Goal: Navigation & Orientation: Go to known website

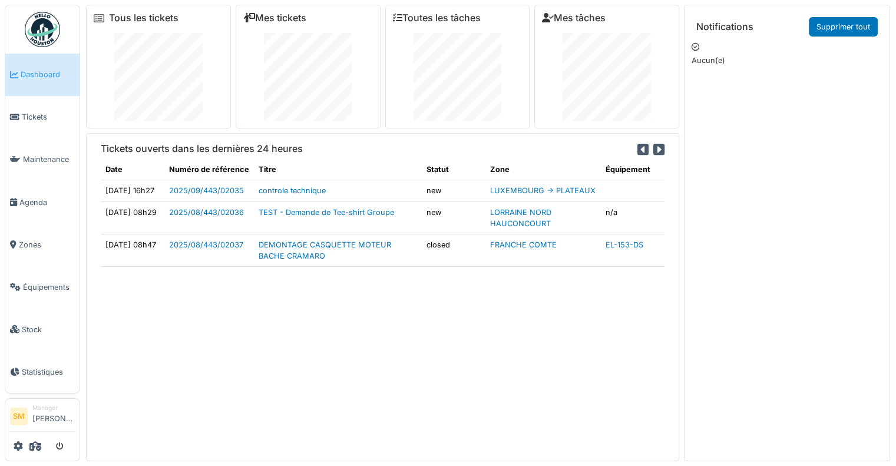
click at [47, 29] on img at bounding box center [42, 29] width 35 height 35
click at [32, 22] on img at bounding box center [42, 29] width 35 height 35
